Goal: Information Seeking & Learning: Learn about a topic

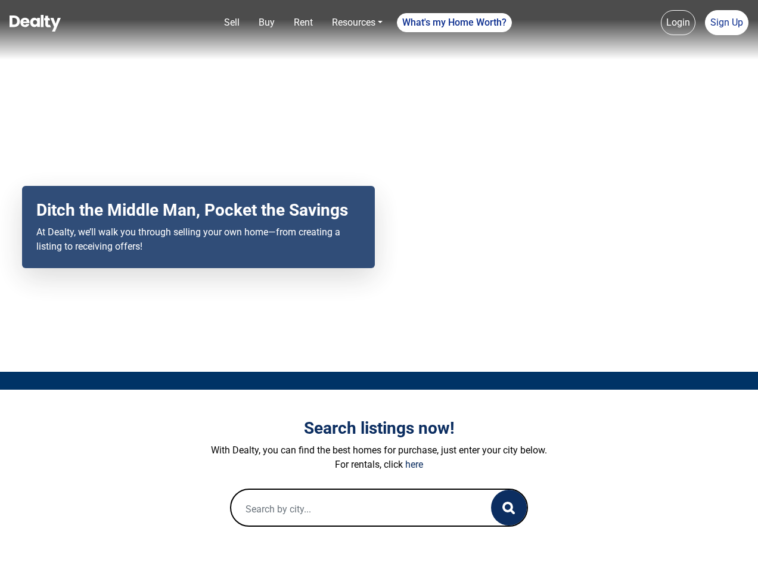
click at [379, 286] on div "Your browser does not support the video tag. Ditch the Middle Man, Pocket the S…" at bounding box center [379, 186] width 758 height 372
click at [232, 23] on link "Sell" at bounding box center [231, 23] width 25 height 24
click at [266, 23] on nav "Sell Buy Rent Resources Loan Calculator Loan Options Find an agent What's my Ho…" at bounding box center [379, 30] width 758 height 60
click at [303, 23] on link "Rent" at bounding box center [303, 23] width 29 height 24
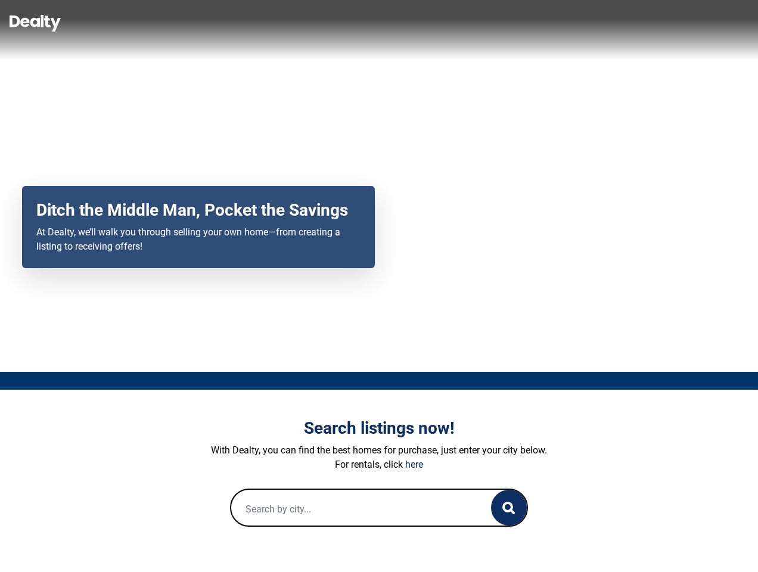
click at [357, 23] on link "Resources" at bounding box center [357, 23] width 60 height 24
click at [455, 23] on link "What's my Home Worth?" at bounding box center [454, 22] width 115 height 19
click at [678, 23] on nav "Sell Buy Rent Resources Loan Calculator Loan Options Find an agent What's my Ho…" at bounding box center [379, 30] width 758 height 60
click at [726, 23] on nav "Sell Buy Rent Resources Loan Calculator Loan Options Find an agent What's my Ho…" at bounding box center [379, 30] width 758 height 60
click at [509, 508] on icon "button" at bounding box center [508, 508] width 13 height 13
